Goal: Task Accomplishment & Management: Manage account settings

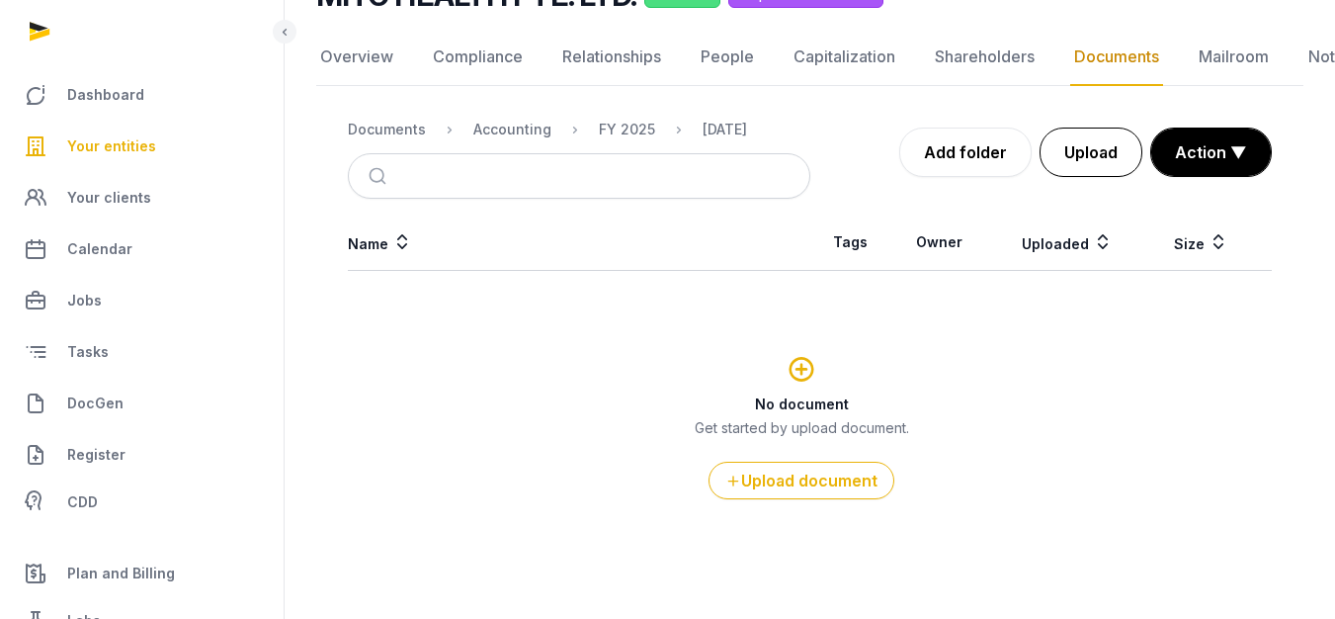
click at [1043, 157] on button "Upload" at bounding box center [1090, 151] width 103 height 49
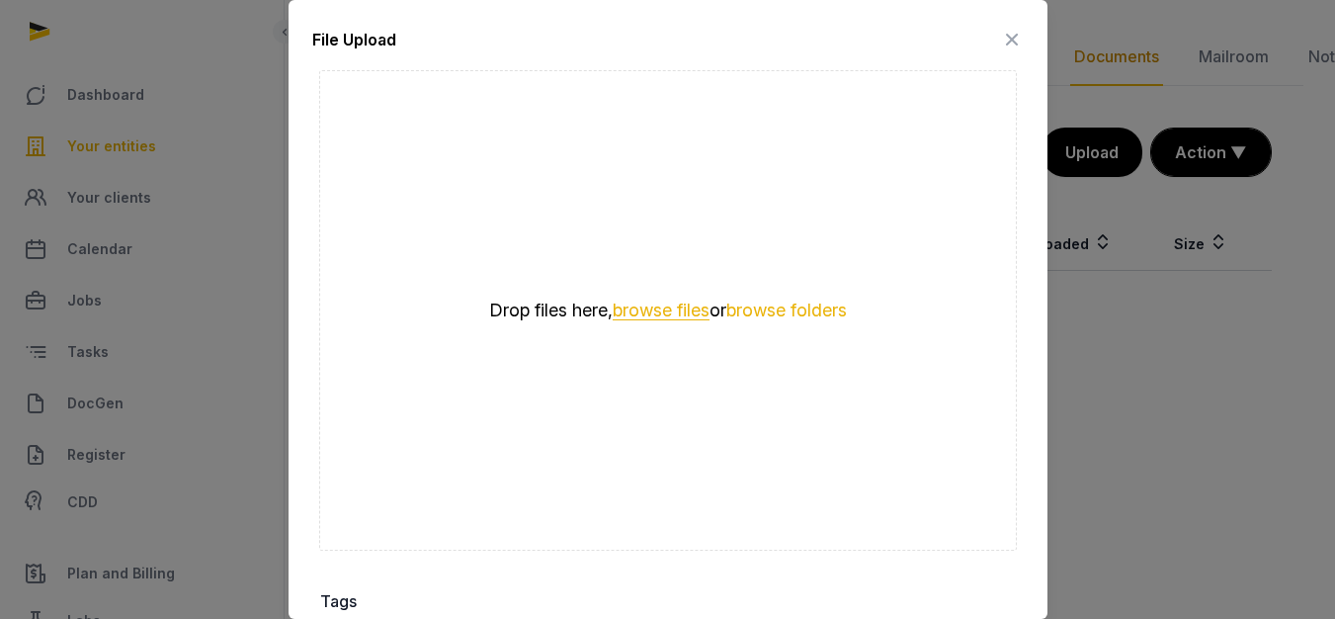
click at [629, 301] on button "browse files" at bounding box center [661, 310] width 97 height 19
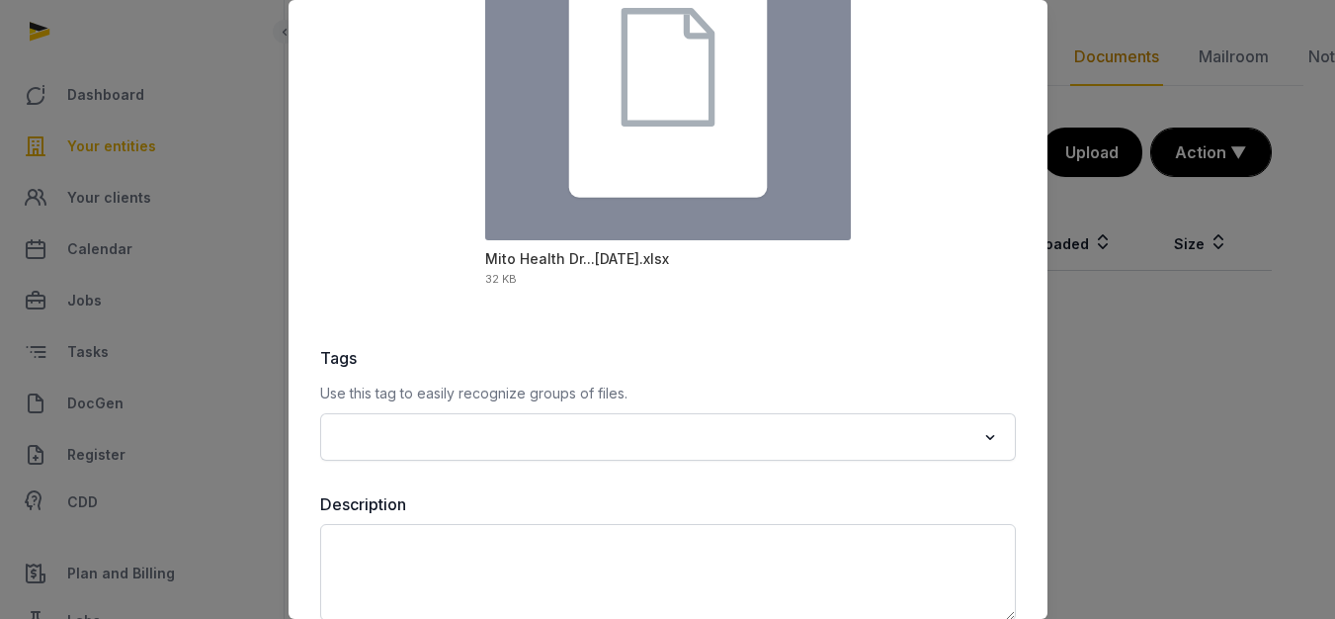
scroll to position [333, 0]
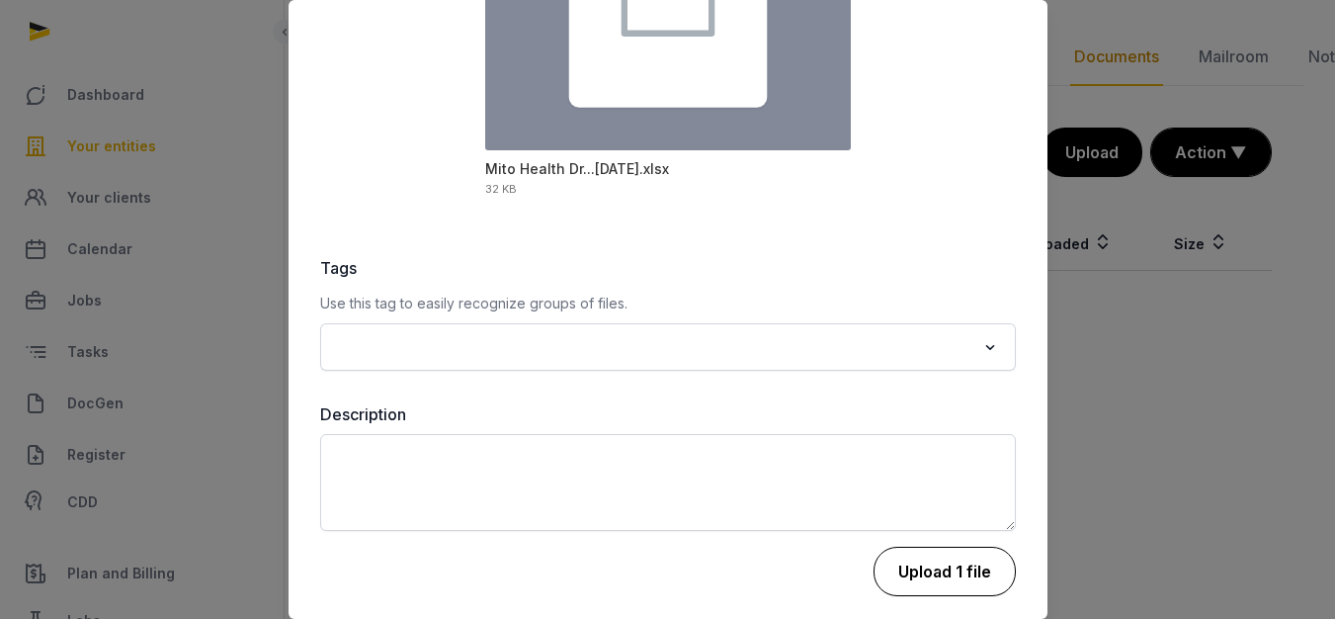
click at [905, 555] on button "Upload 1 file" at bounding box center [944, 570] width 142 height 49
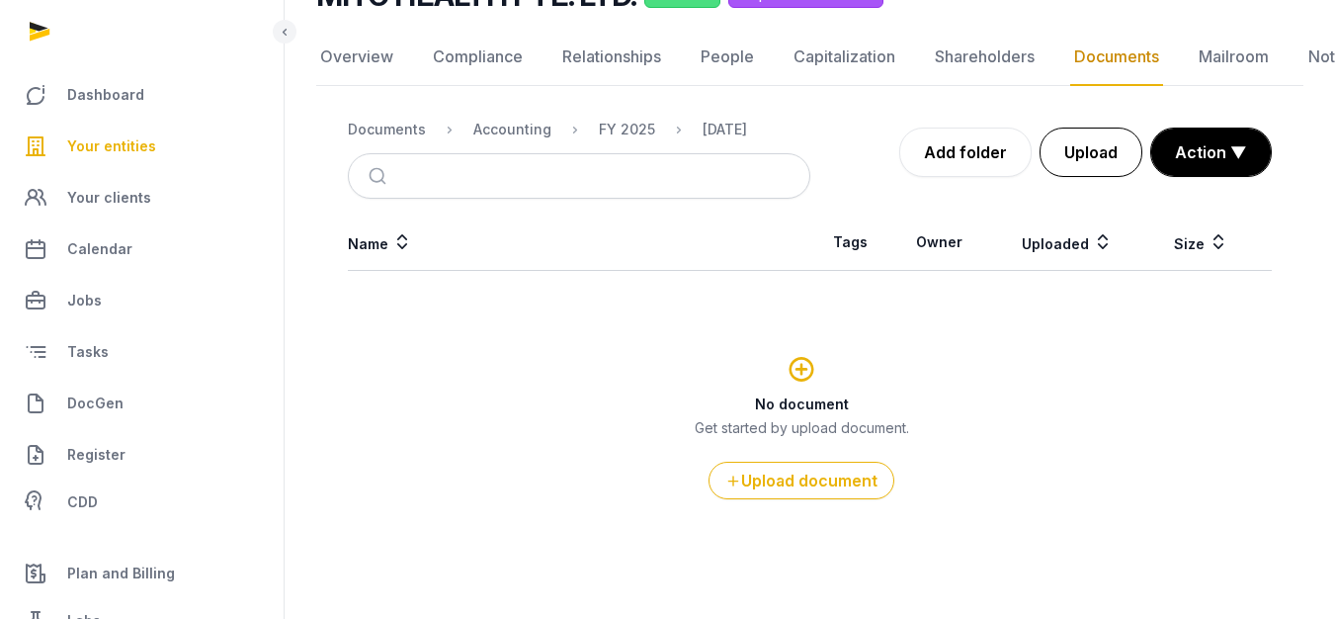
click at [1084, 168] on button "Upload" at bounding box center [1090, 151] width 103 height 49
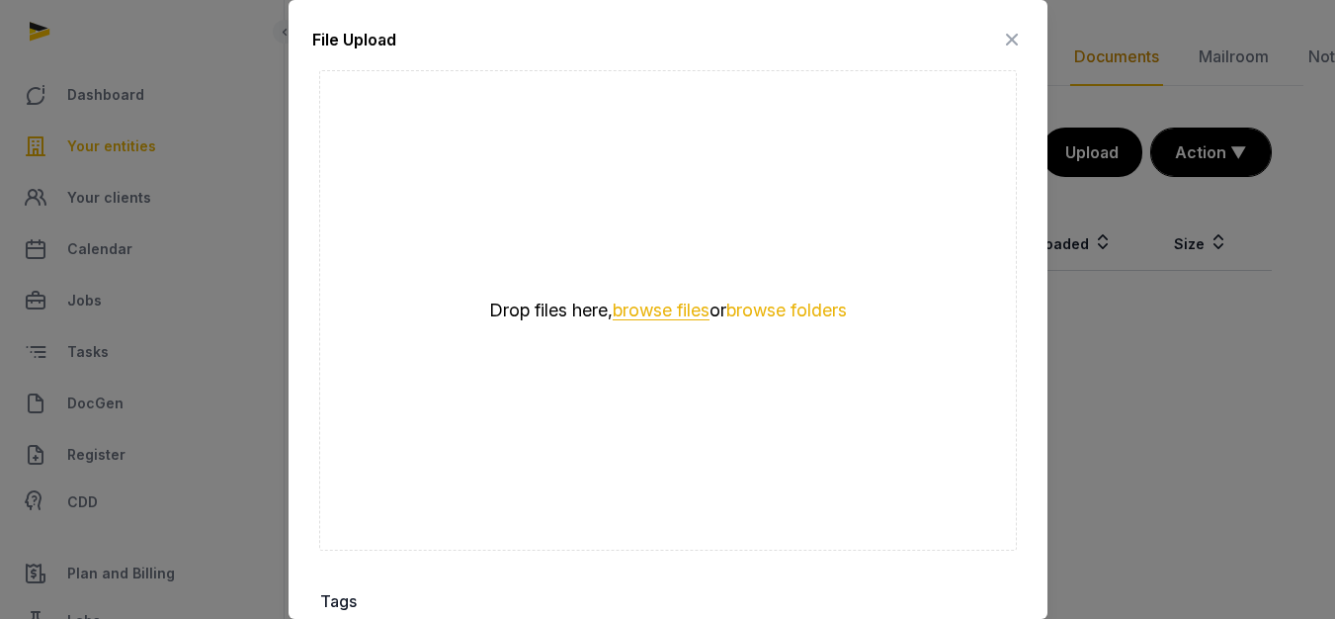
click at [631, 301] on button "browse files" at bounding box center [661, 310] width 97 height 19
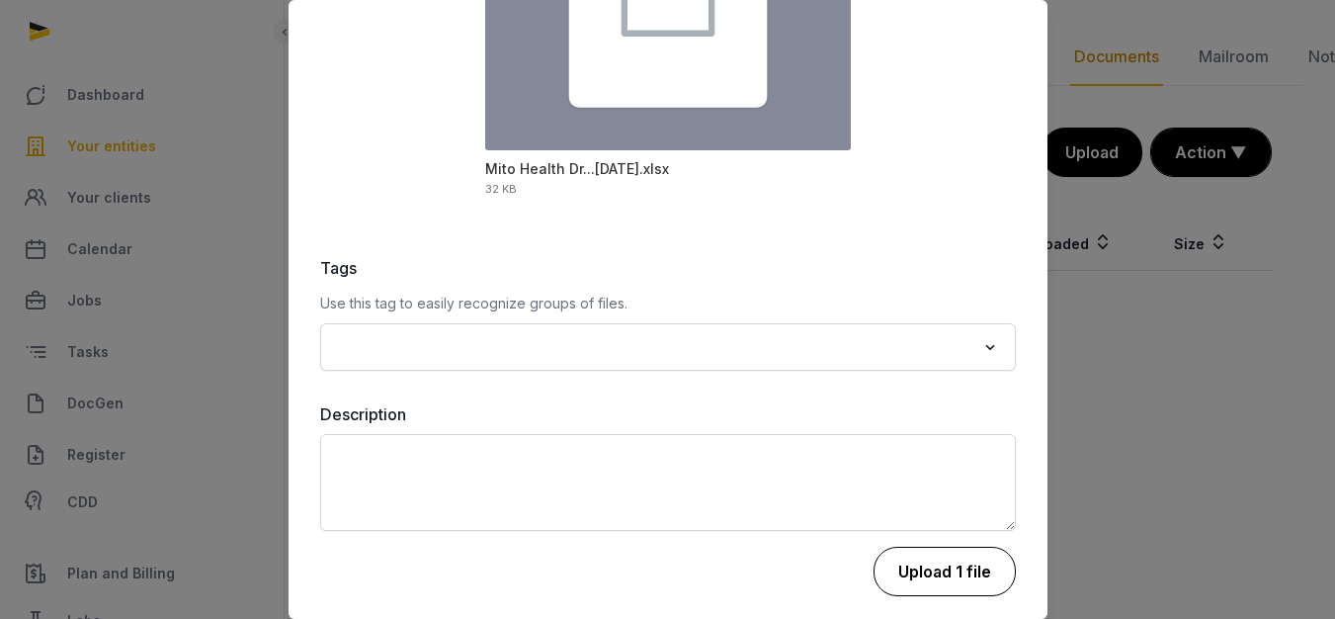
click at [916, 559] on button "Upload 1 file" at bounding box center [944, 570] width 142 height 49
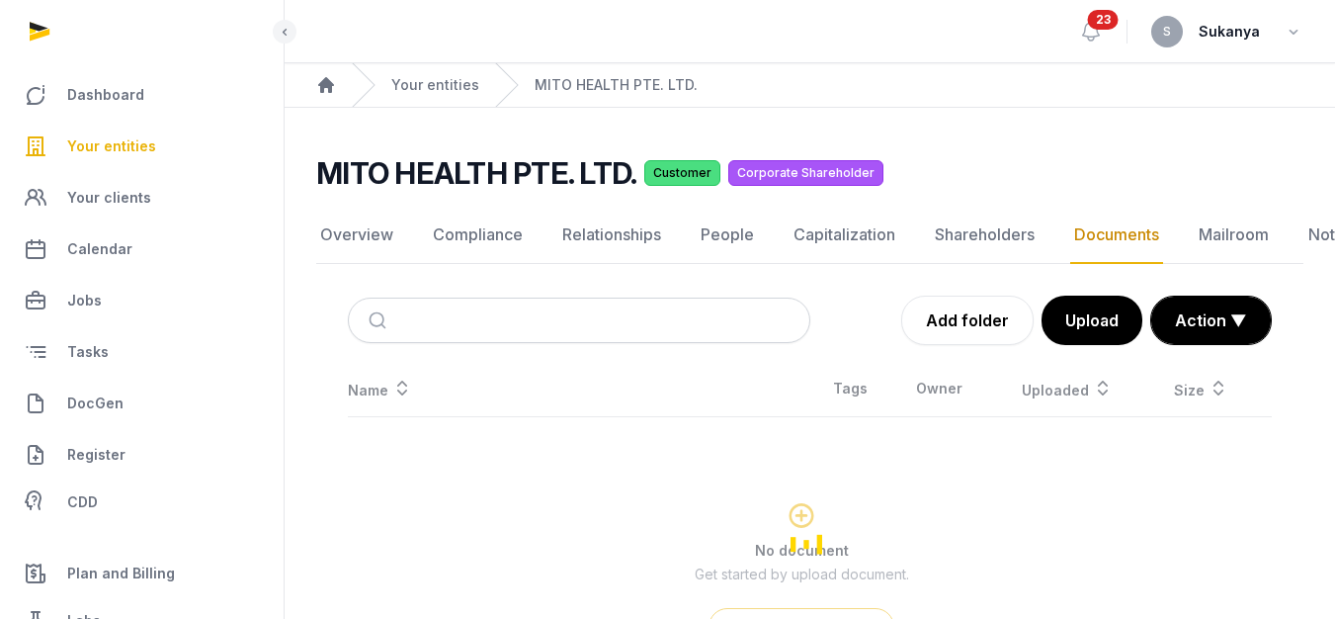
scroll to position [146, 0]
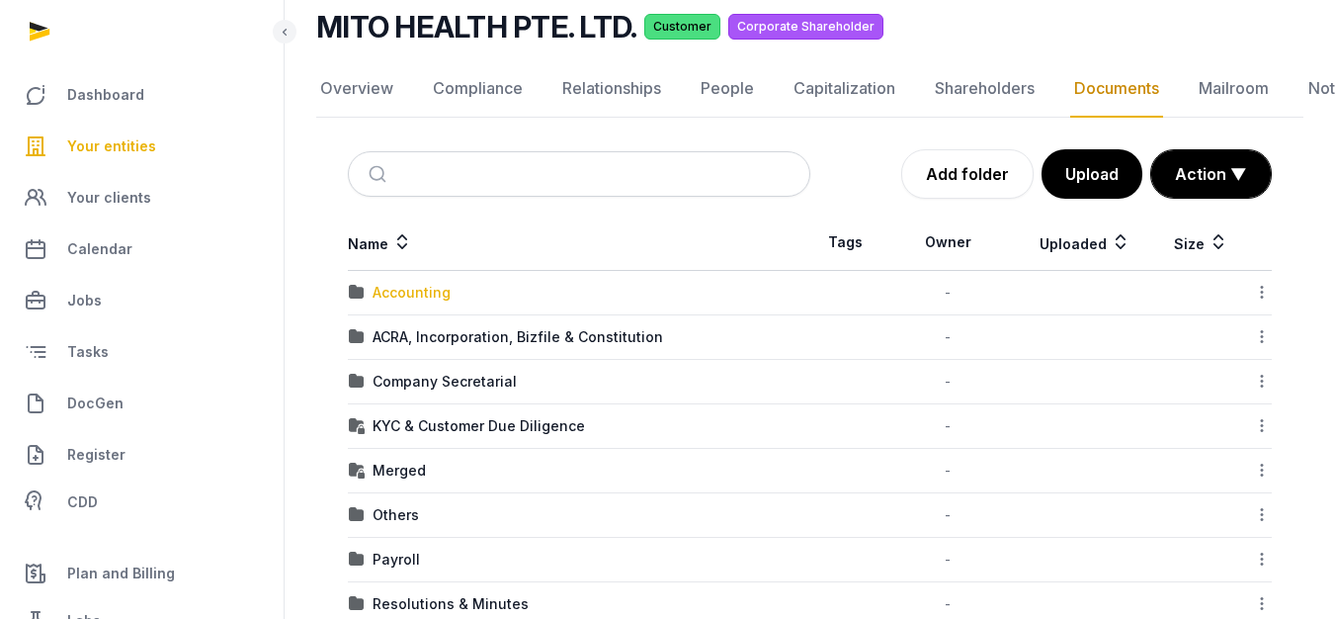
click at [406, 290] on div "Accounting" at bounding box center [411, 293] width 78 height 20
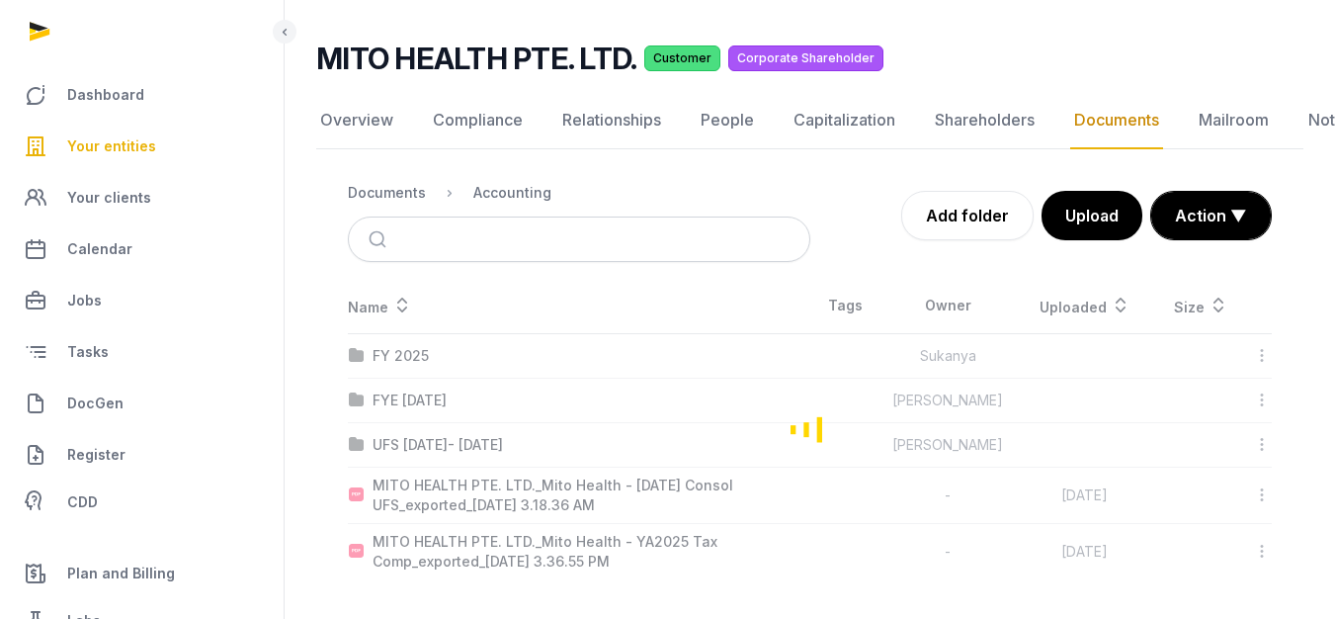
scroll to position [115, 0]
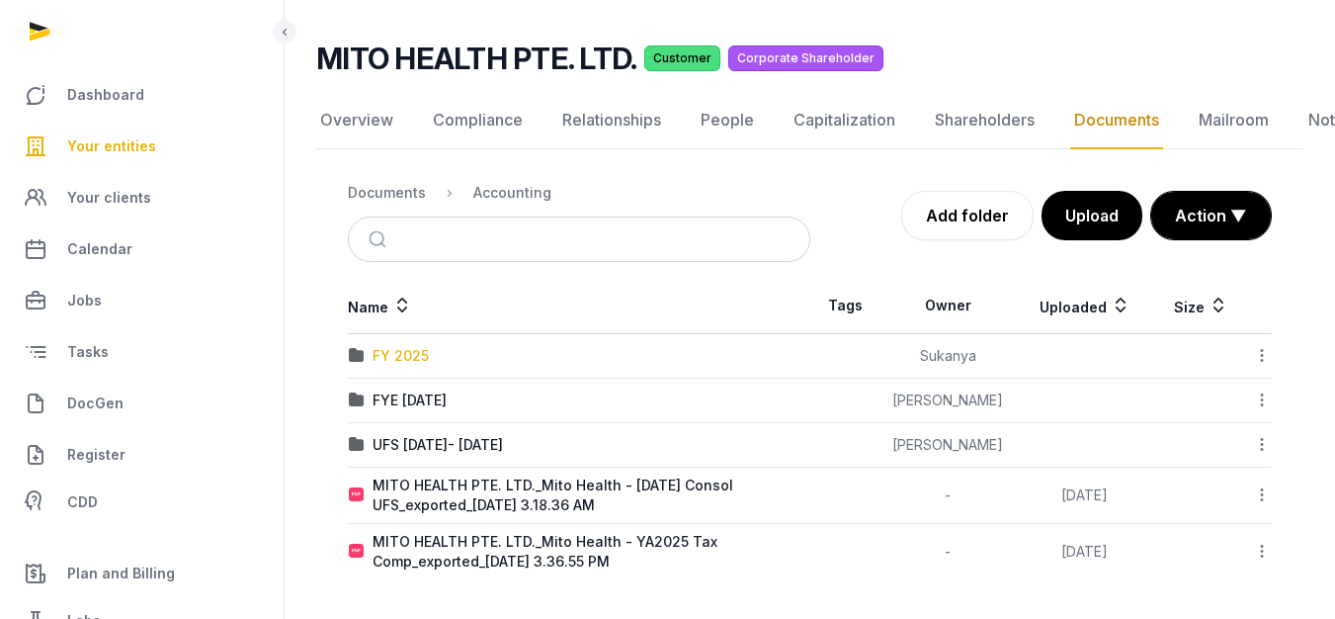
click at [418, 362] on div "FY 2025" at bounding box center [400, 356] width 56 height 20
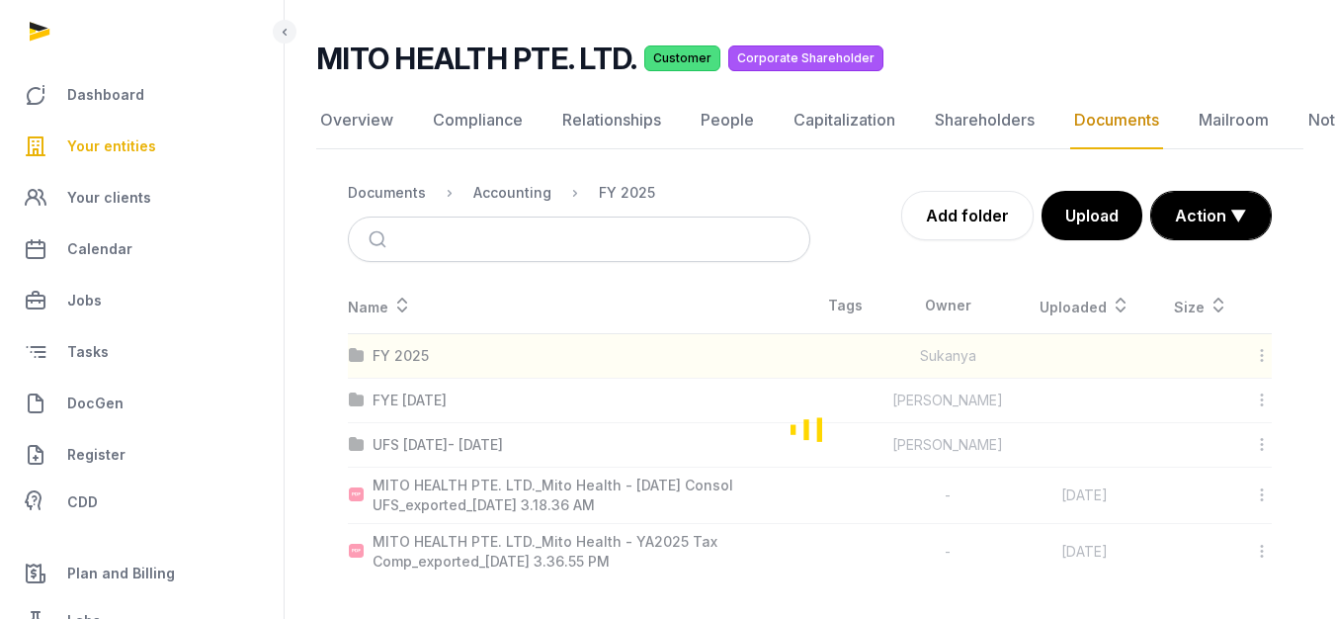
scroll to position [224, 0]
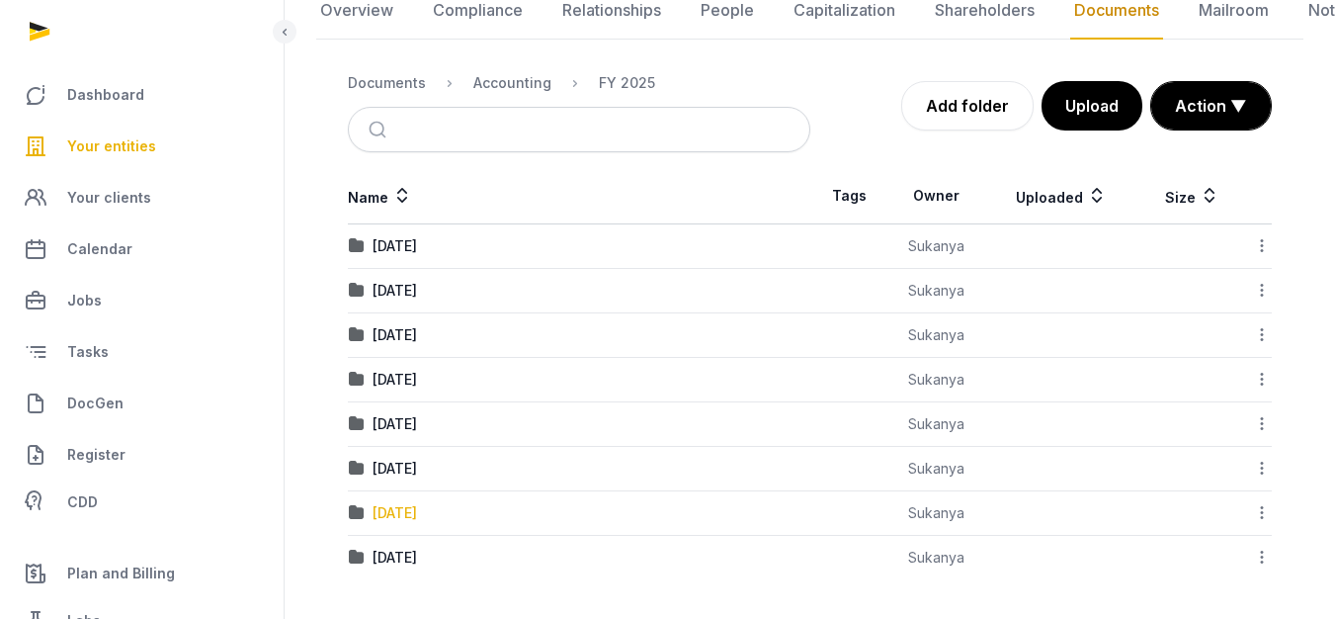
click at [417, 513] on div "March 2025" at bounding box center [394, 513] width 44 height 20
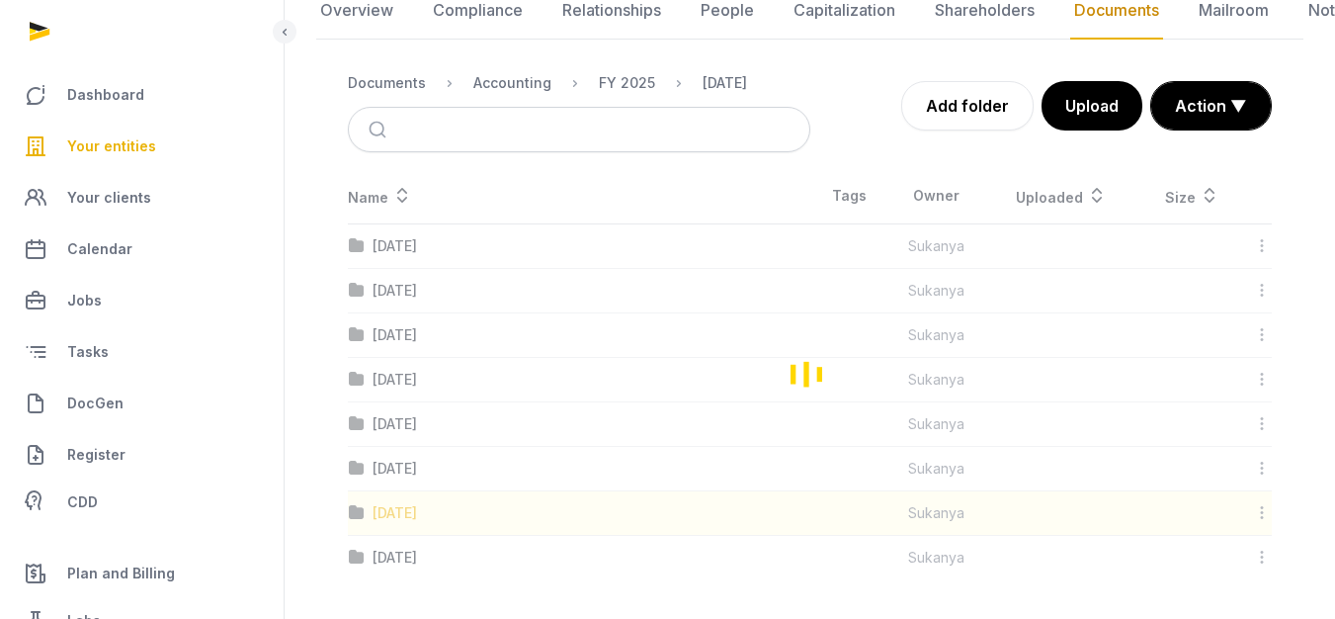
scroll to position [15, 0]
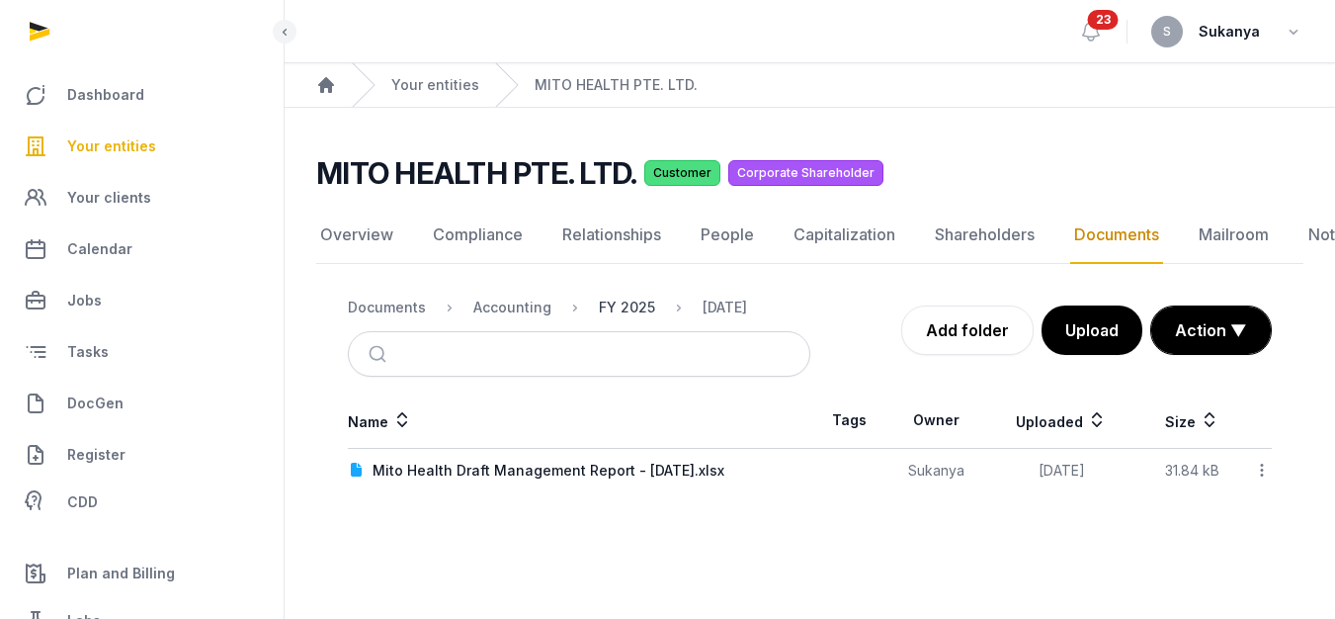
click at [634, 297] on div "FY 2025" at bounding box center [627, 307] width 56 height 20
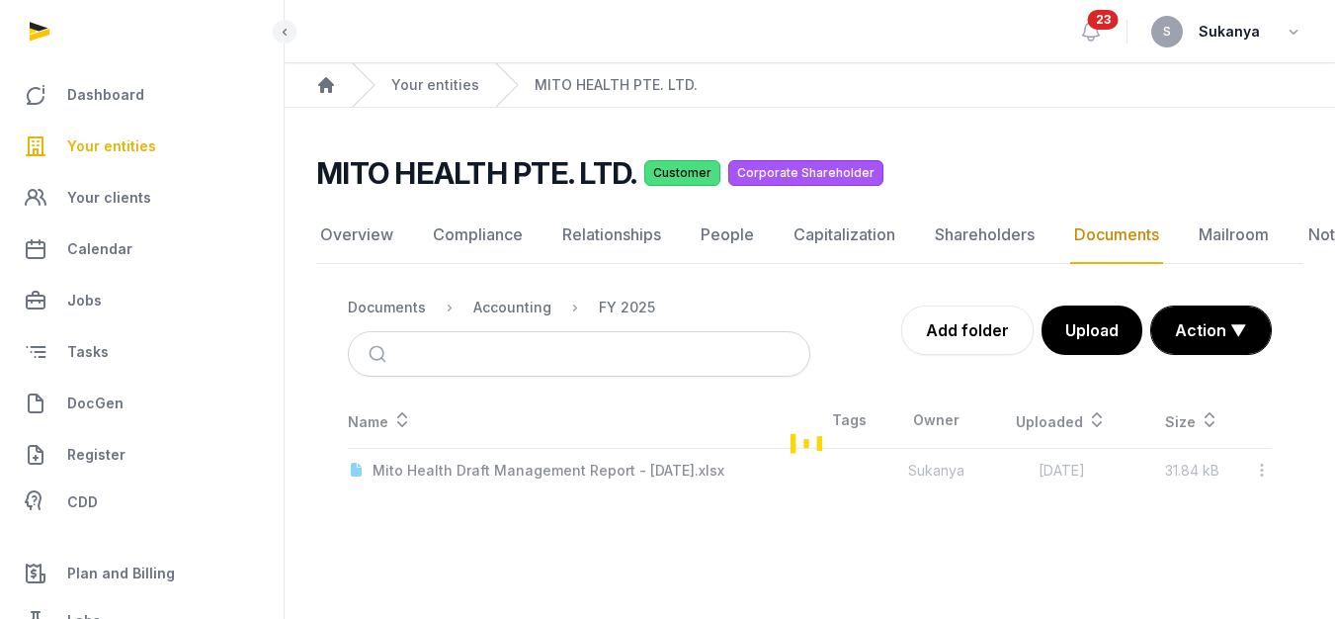
scroll to position [224, 0]
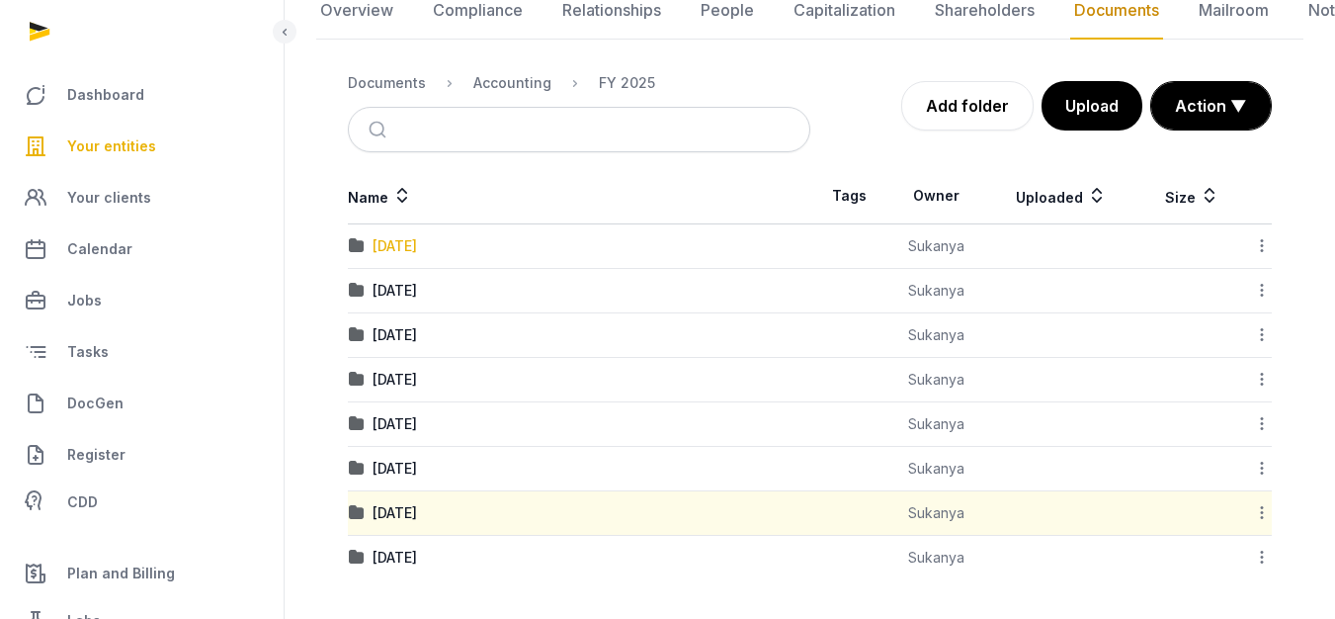
click at [386, 244] on div "April 2025" at bounding box center [394, 246] width 44 height 20
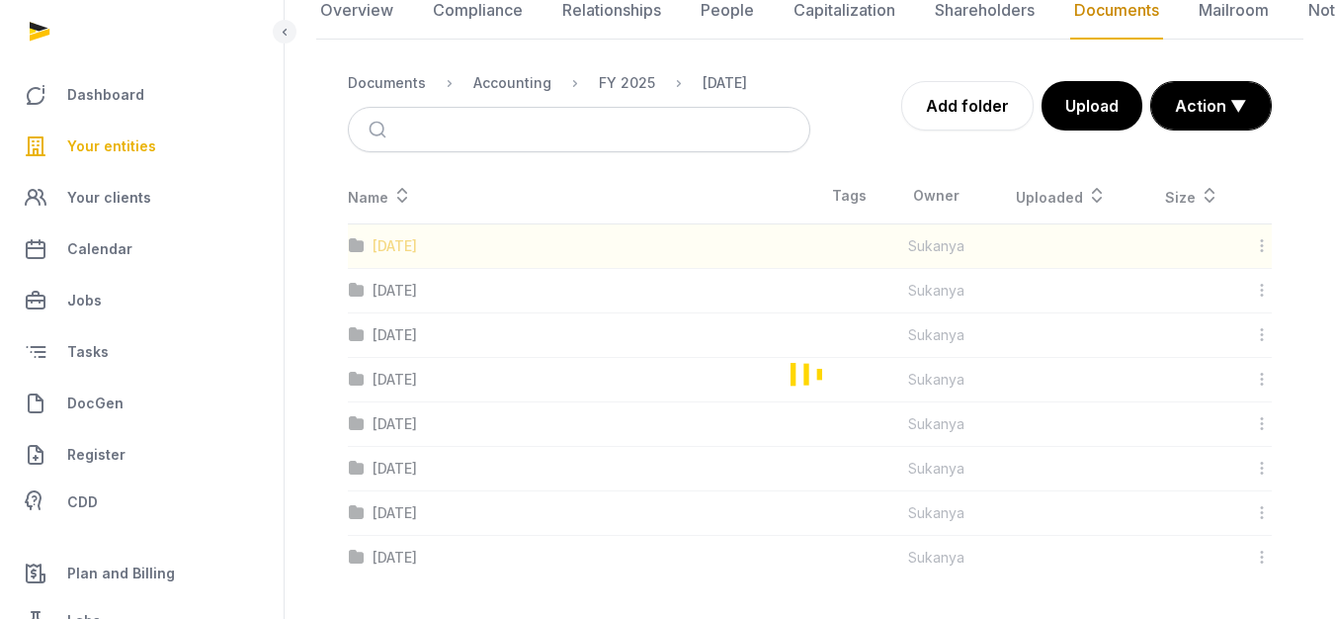
click at [386, 244] on div "Loading" at bounding box center [809, 373] width 987 height 411
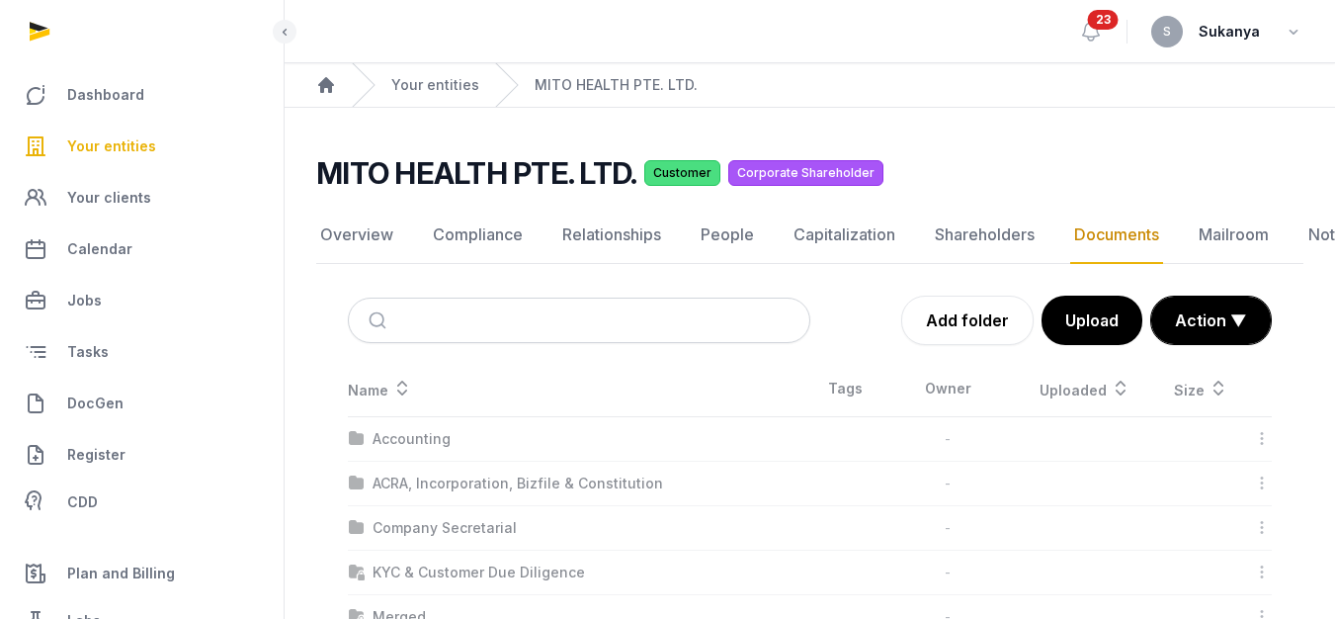
scroll to position [207, 0]
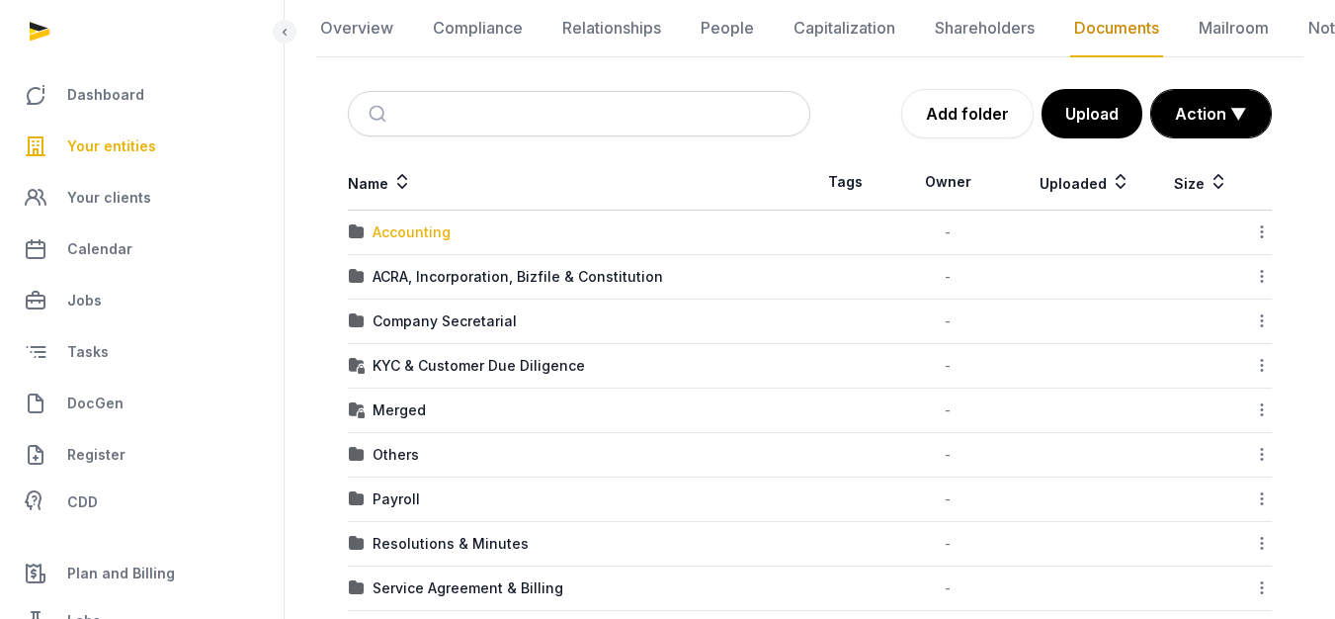
click at [382, 223] on div "Accounting" at bounding box center [411, 232] width 78 height 20
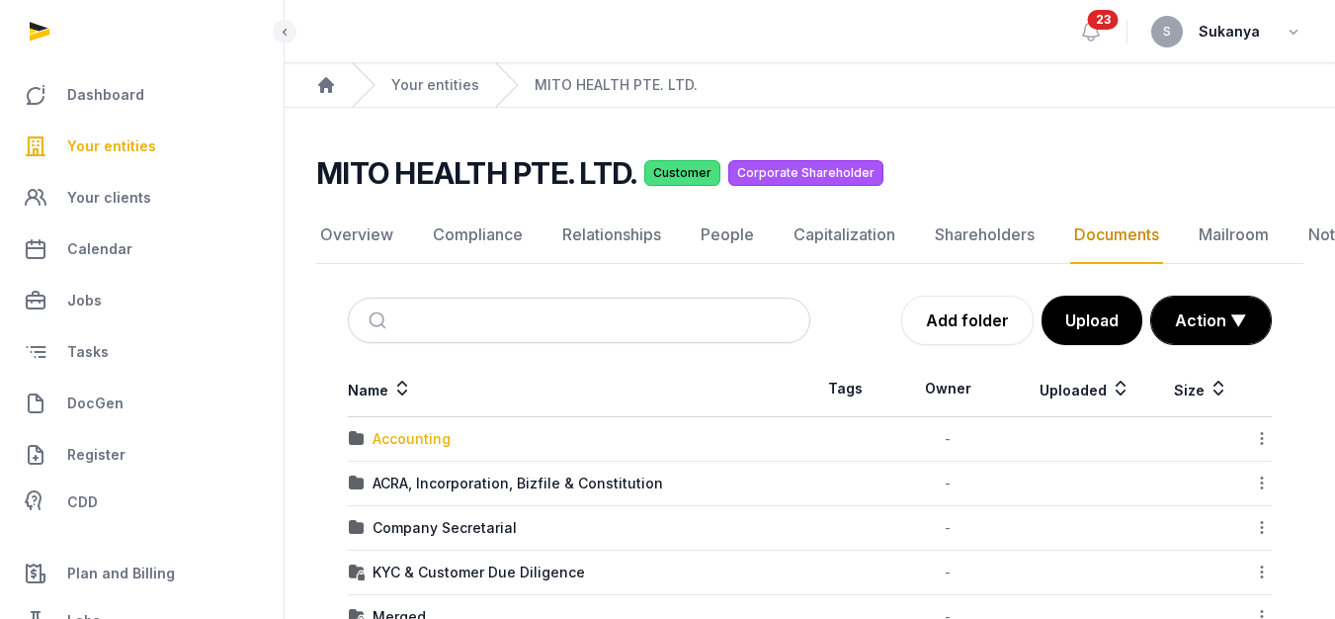
click at [445, 434] on div "Accounting" at bounding box center [411, 439] width 78 height 20
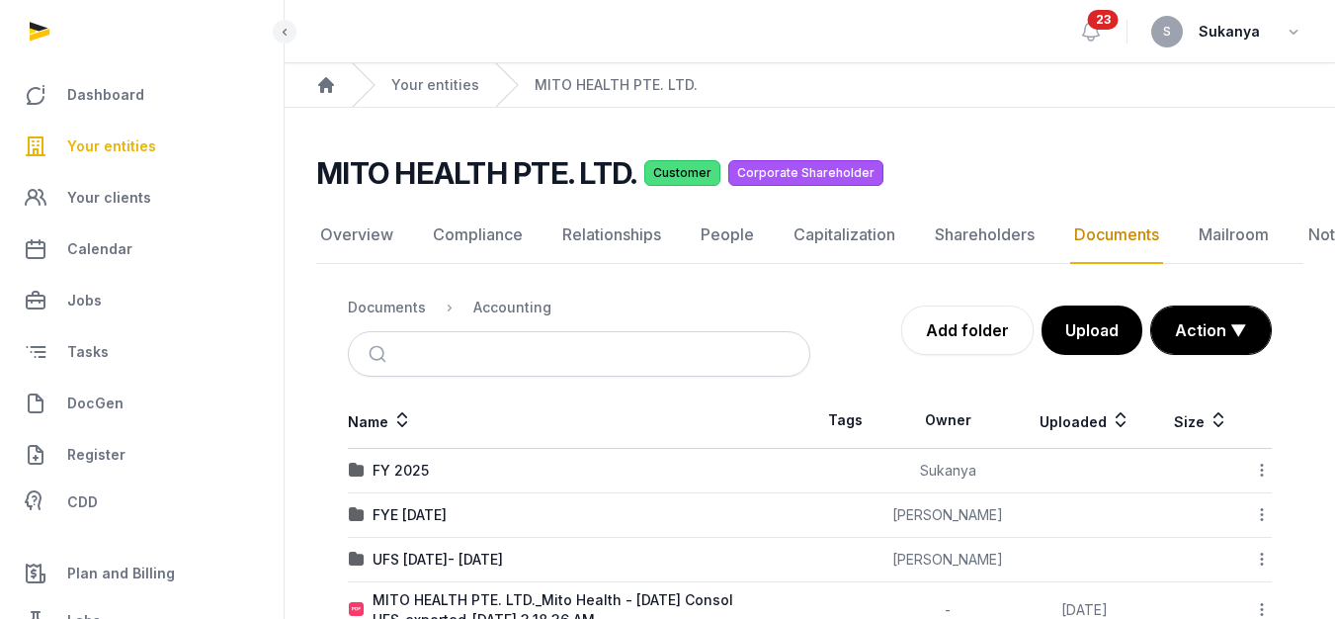
click at [429, 477] on div "FY 2025" at bounding box center [579, 470] width 460 height 20
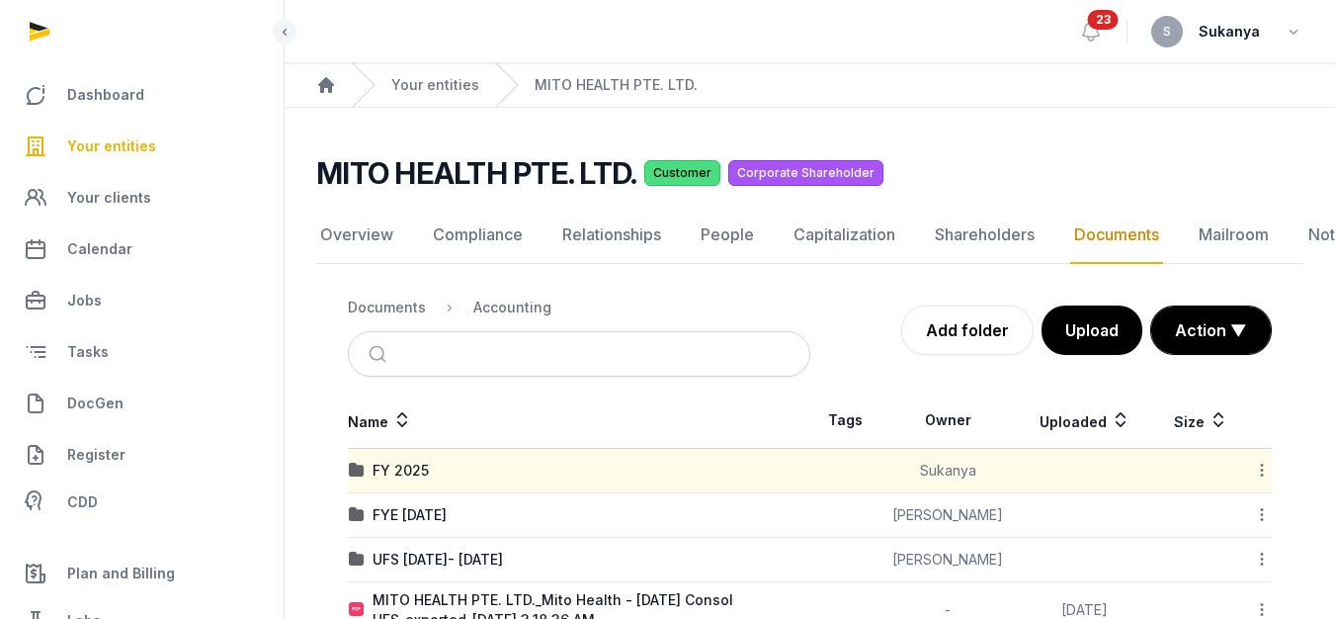
click at [429, 477] on div "FY 2025" at bounding box center [579, 470] width 460 height 20
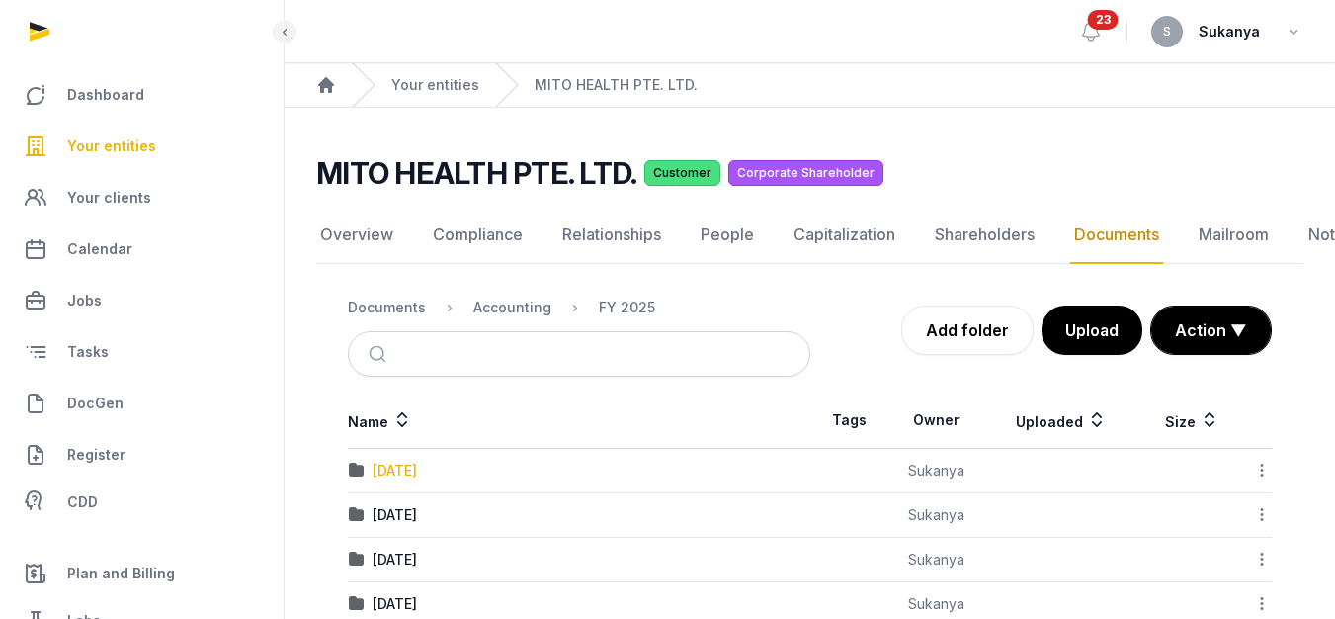
click at [417, 477] on div "April 2025" at bounding box center [394, 470] width 44 height 20
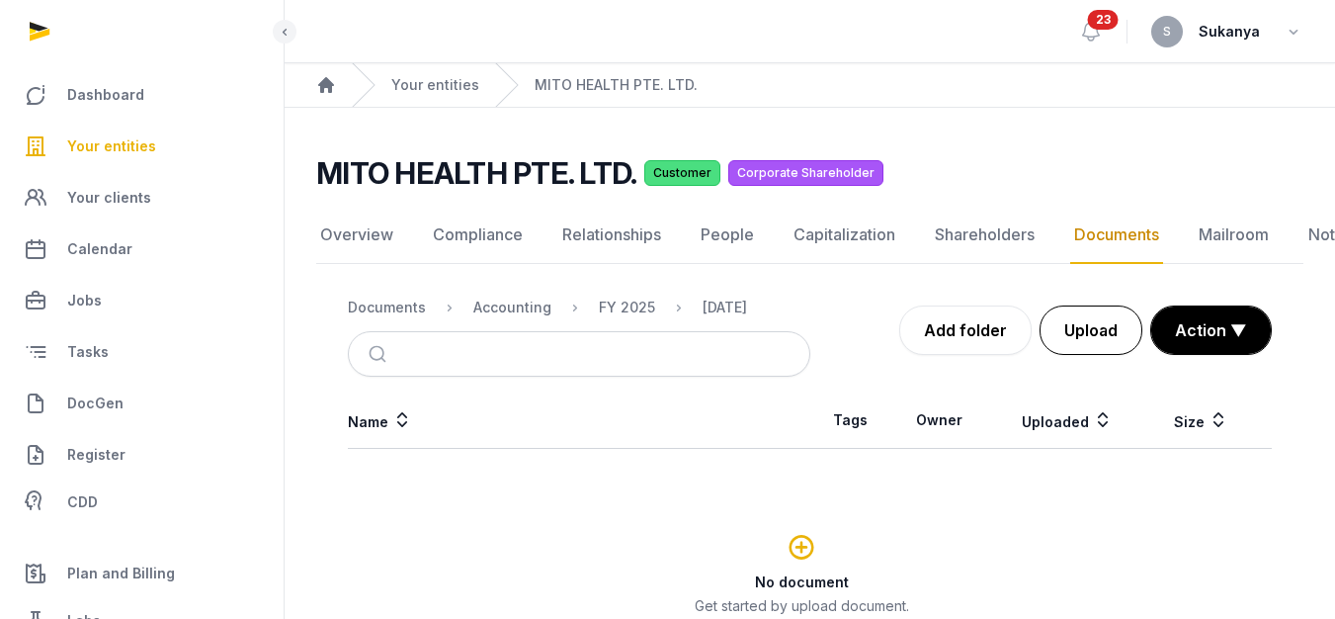
click at [1066, 332] on button "Upload" at bounding box center [1090, 329] width 103 height 49
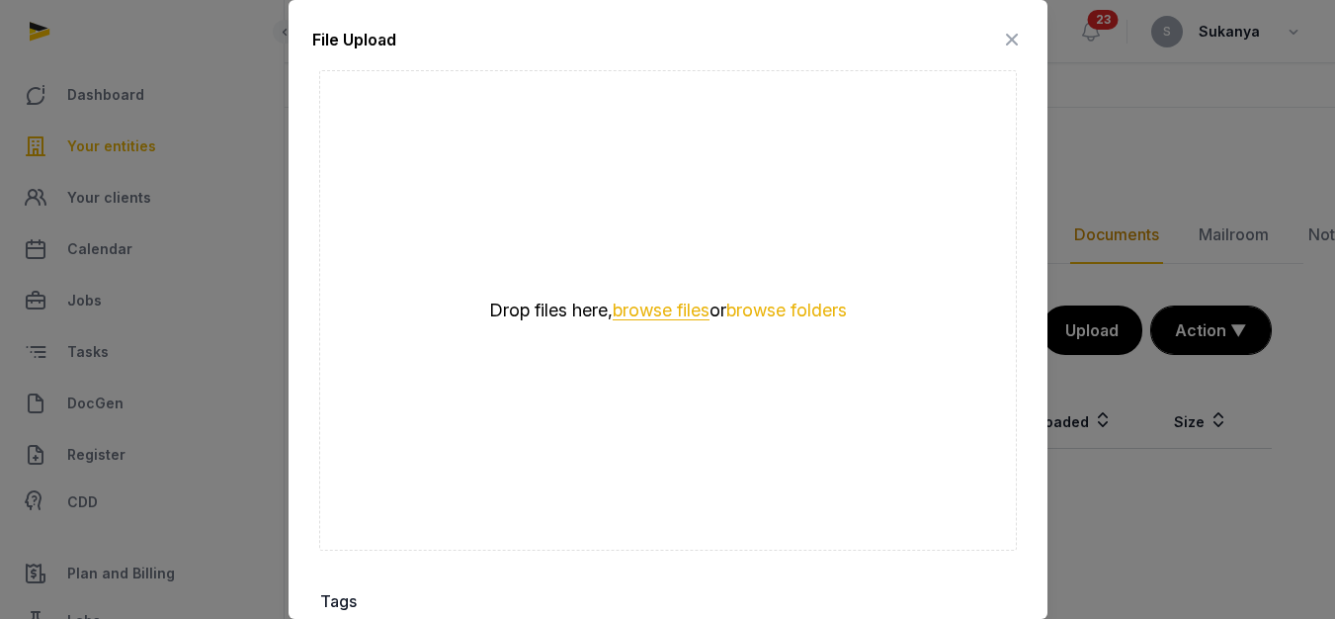
click at [673, 301] on button "browse files" at bounding box center [661, 310] width 97 height 19
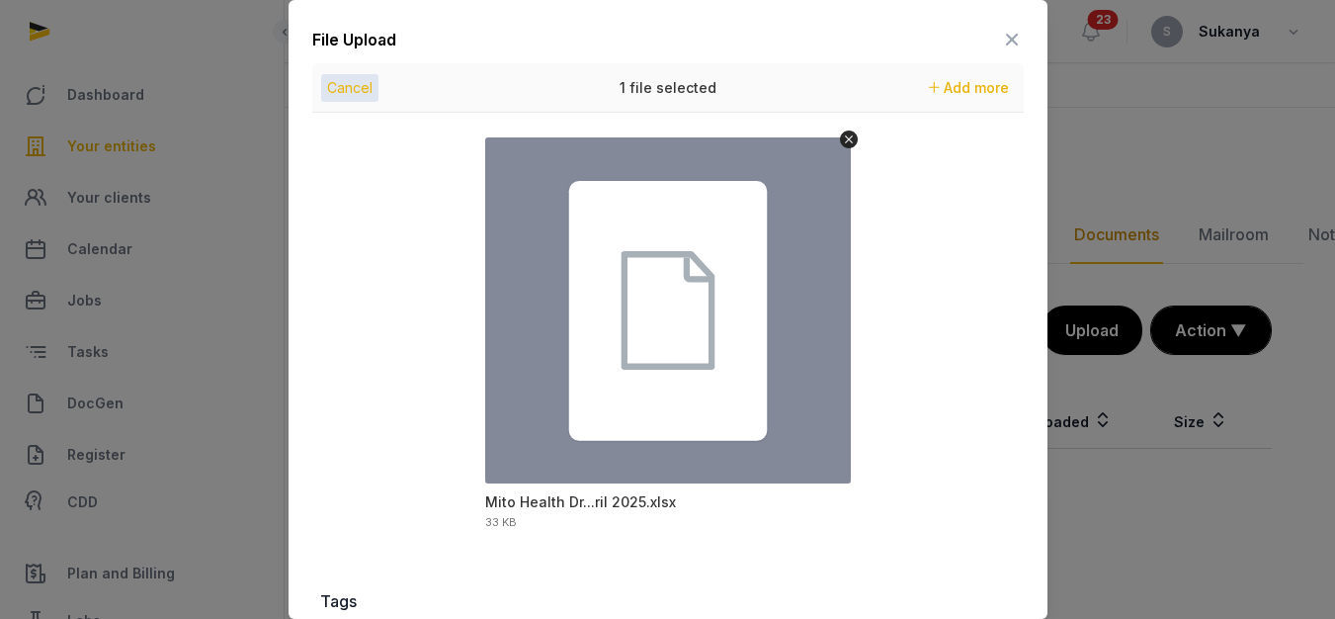
scroll to position [296, 0]
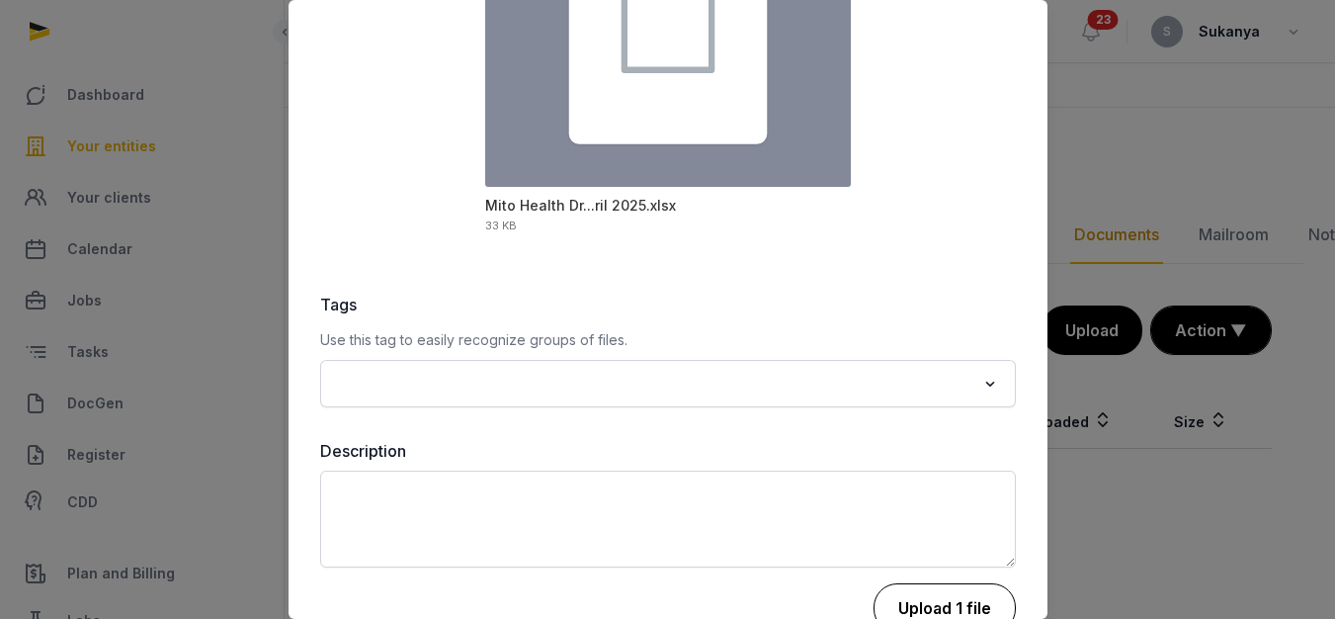
click at [938, 603] on button "Upload 1 file" at bounding box center [944, 607] width 142 height 49
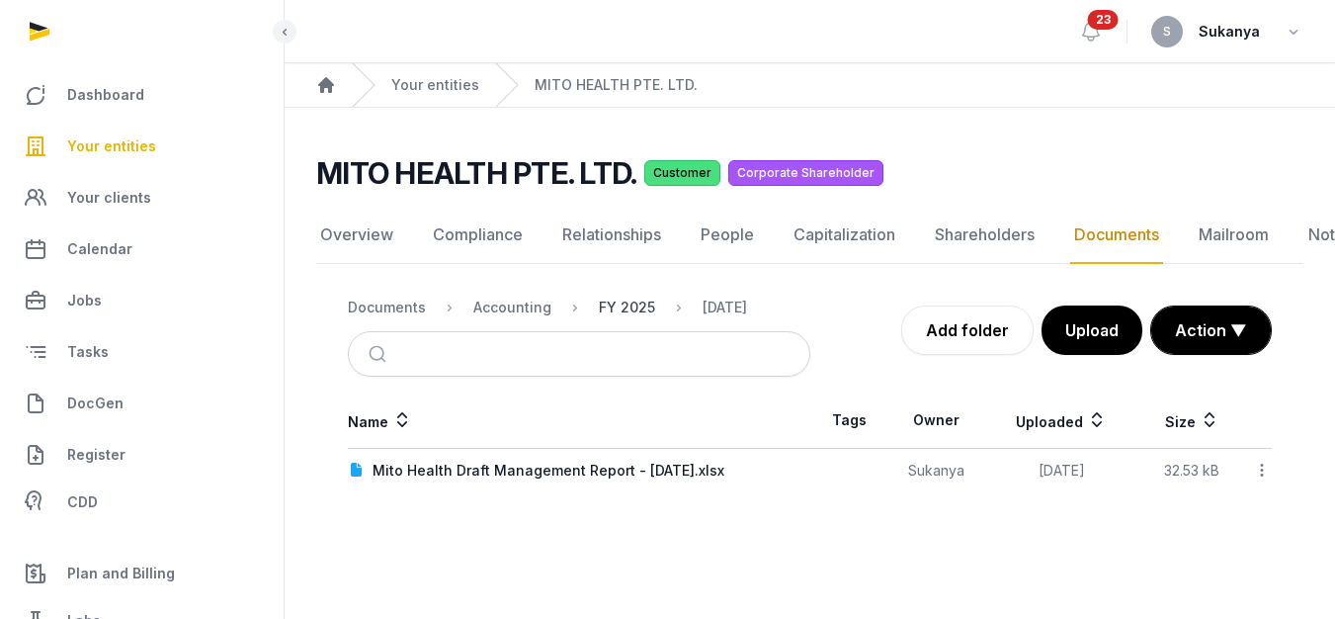
click at [620, 312] on div "FY 2025" at bounding box center [627, 307] width 56 height 20
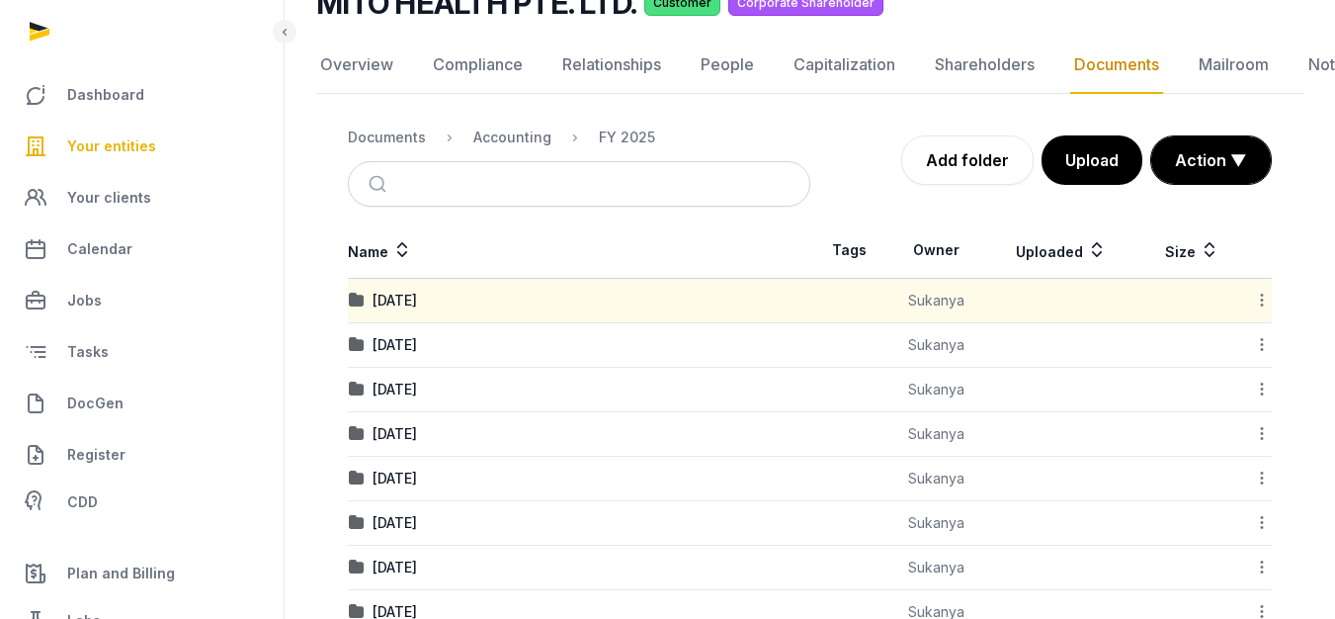
scroll to position [198, 0]
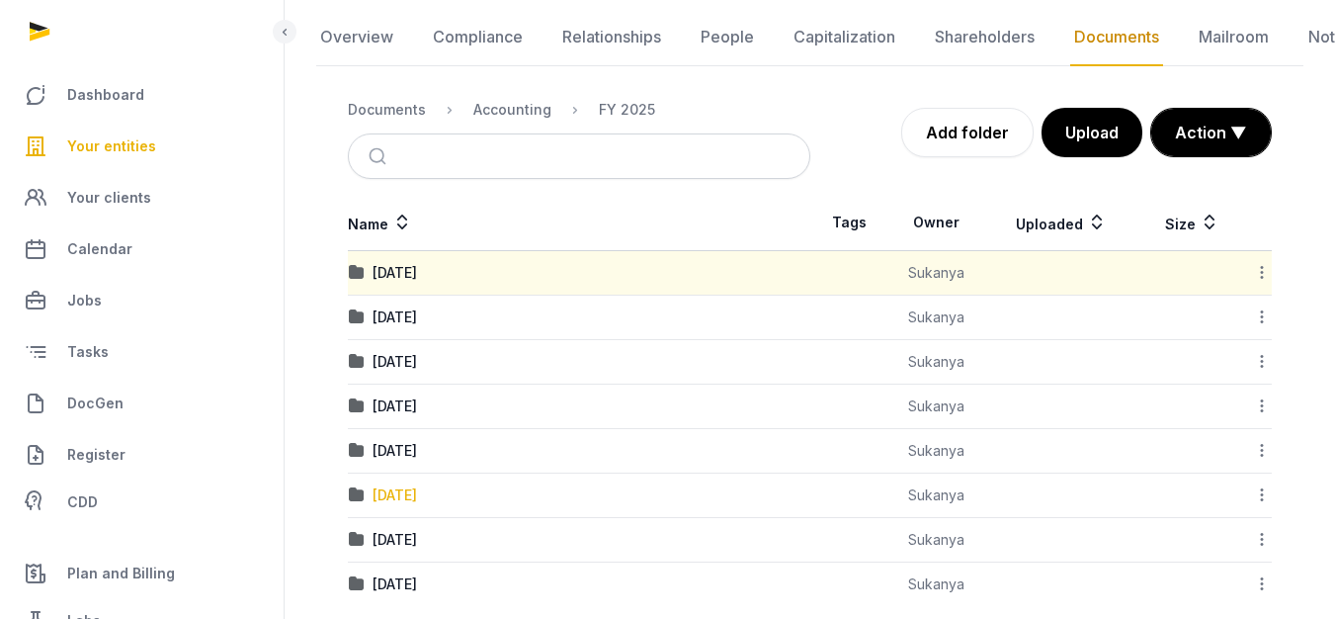
click at [417, 490] on div "June 2025" at bounding box center [394, 495] width 44 height 20
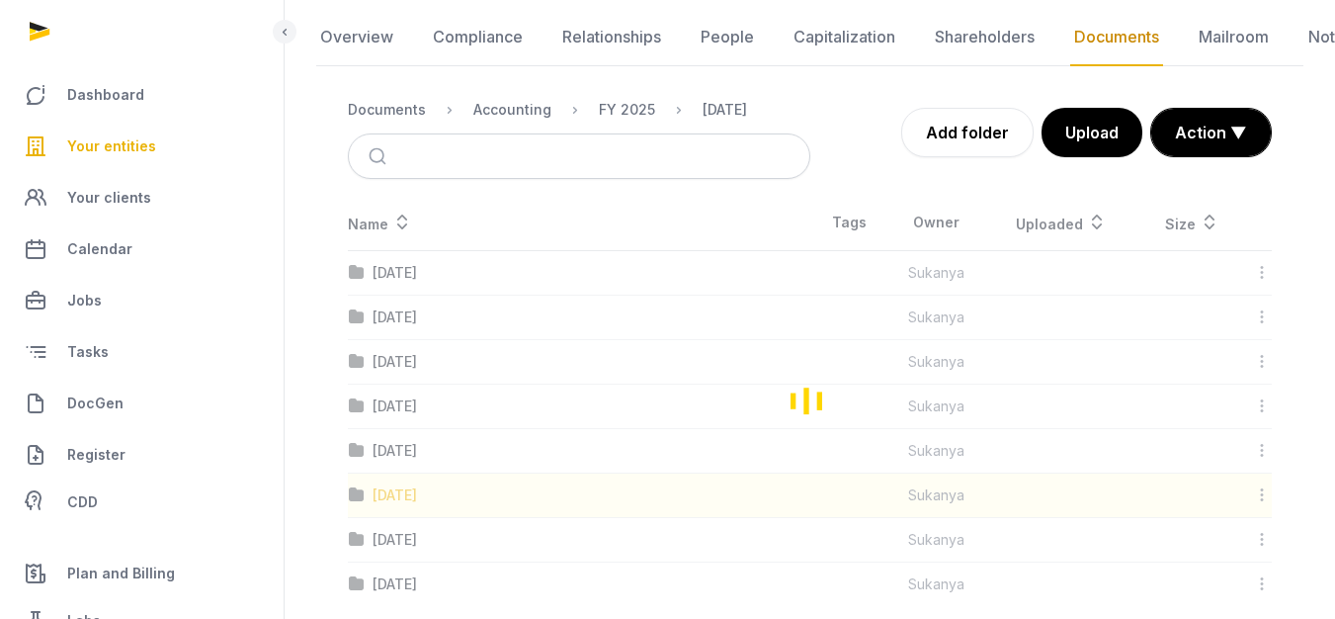
click at [431, 490] on div "Loading" at bounding box center [809, 400] width 987 height 411
